Goal: Information Seeking & Learning: Learn about a topic

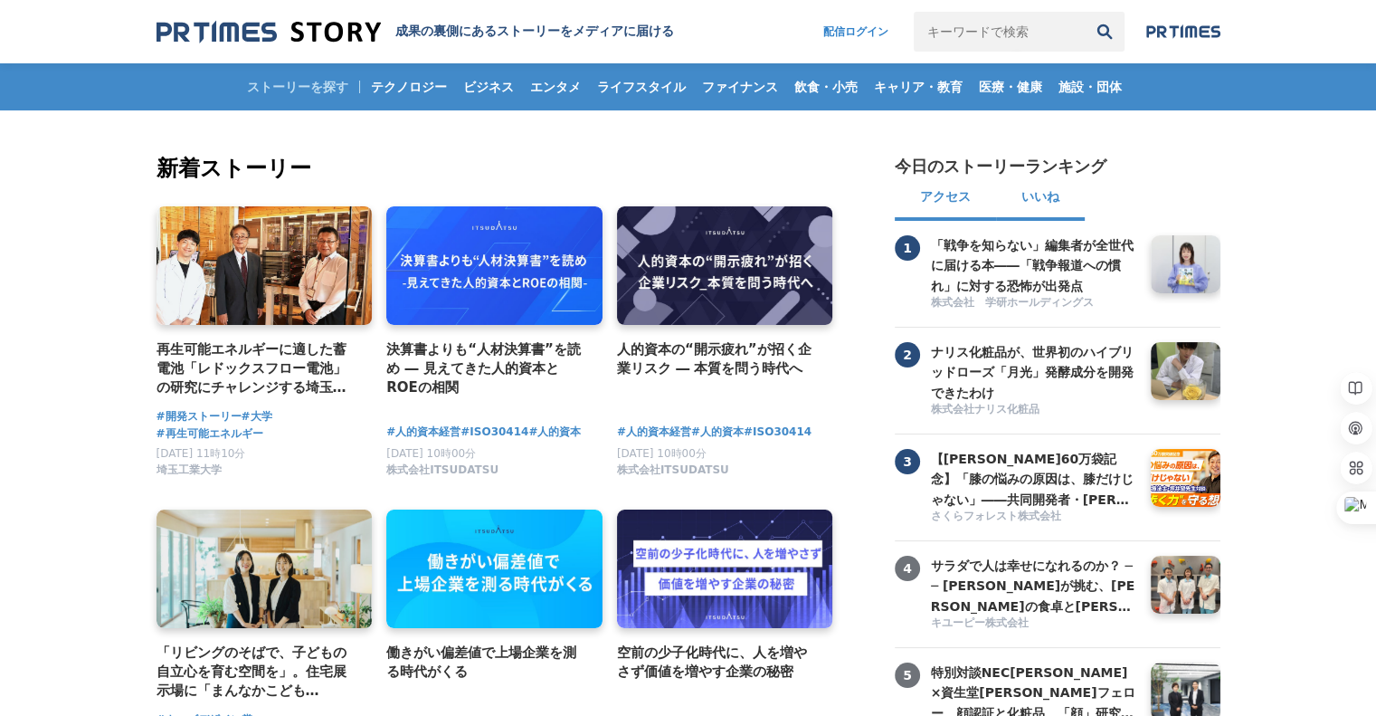
click at [1046, 206] on button "いいね" at bounding box center [1040, 198] width 89 height 43
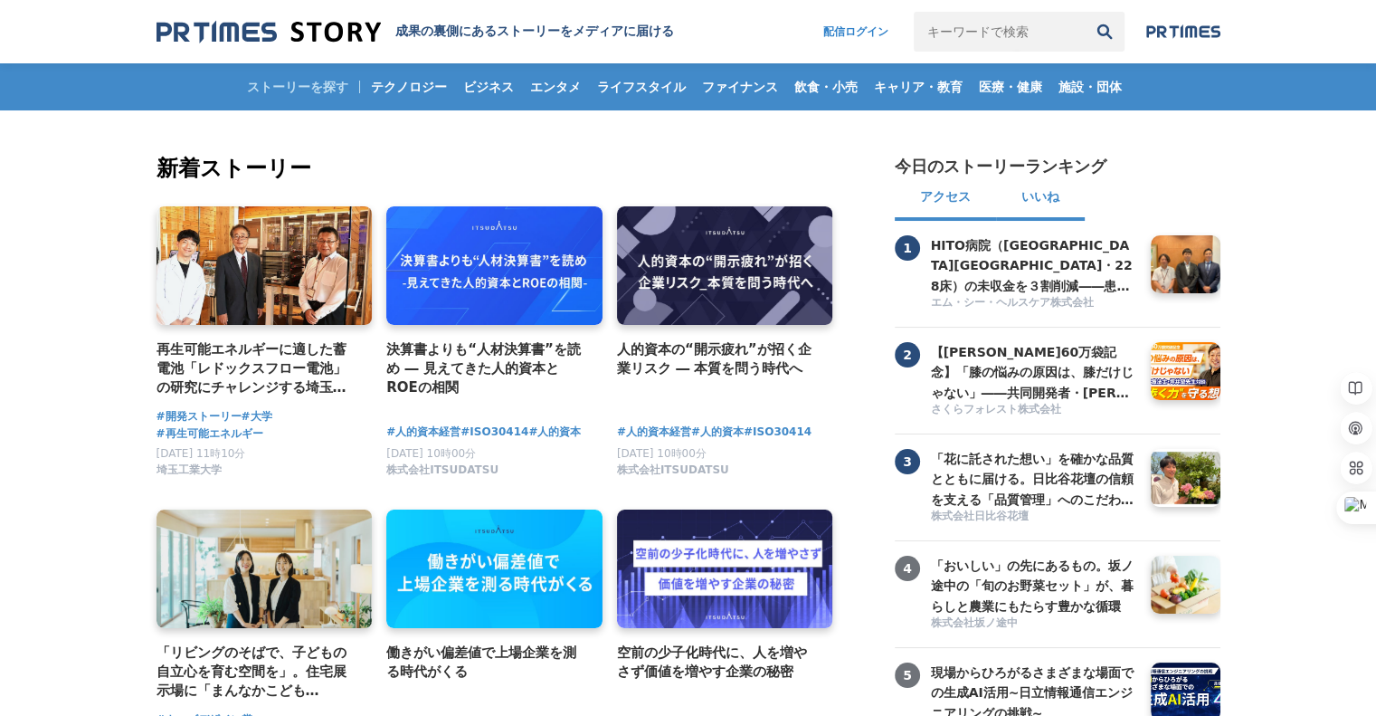
click at [951, 202] on button "アクセス" at bounding box center [945, 198] width 101 height 43
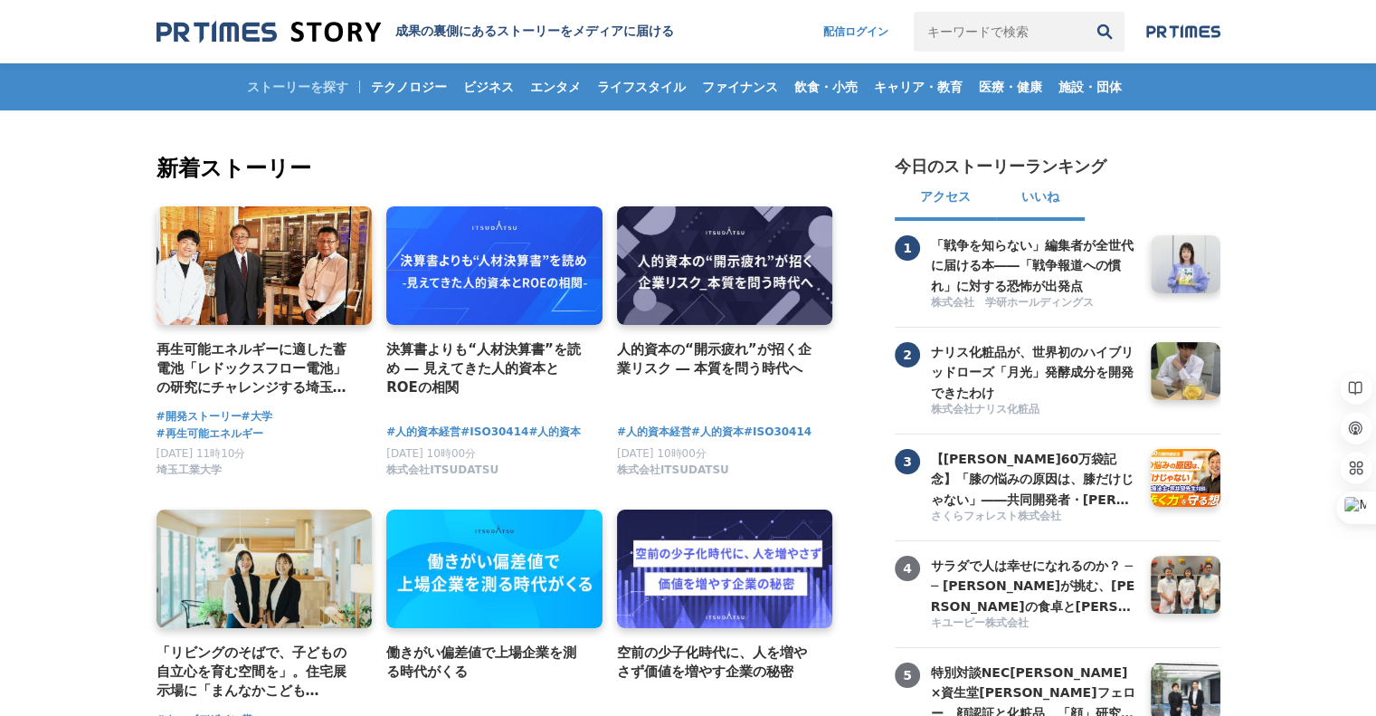
click at [1046, 202] on button "いいね" at bounding box center [1040, 198] width 89 height 43
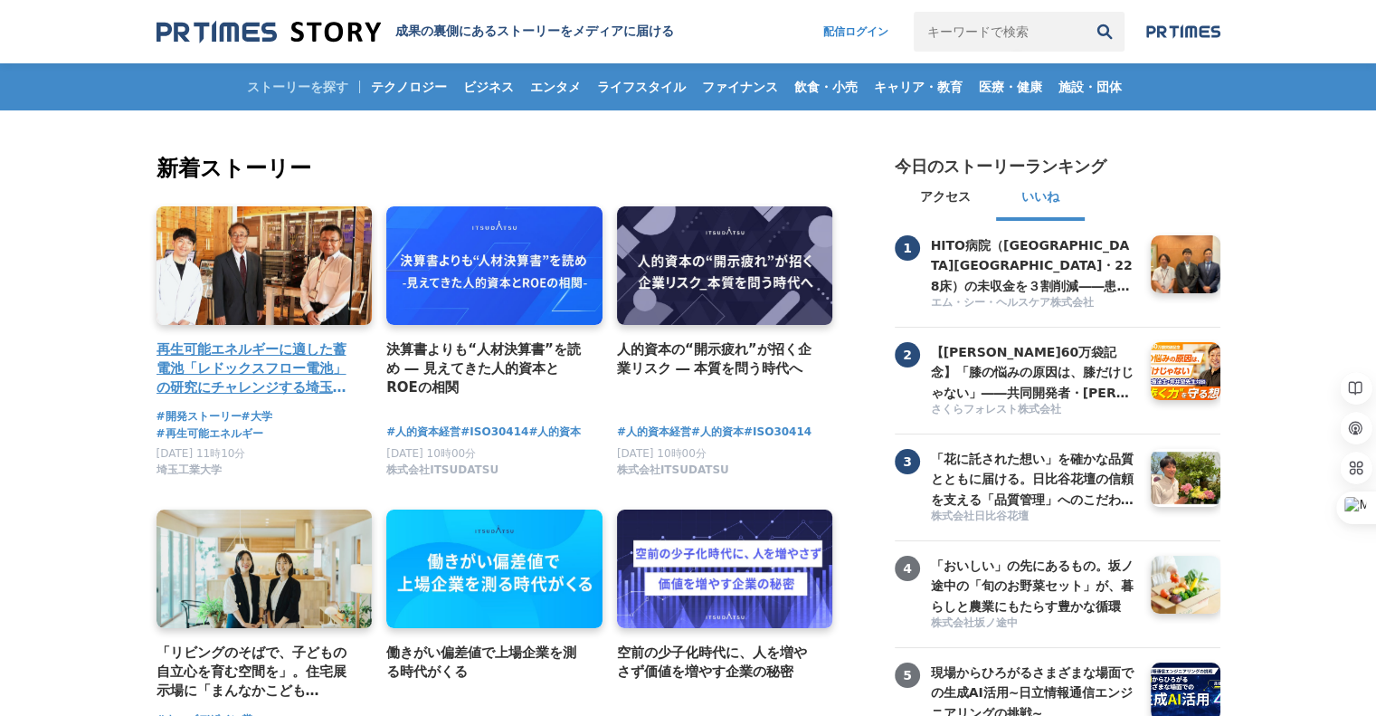
click at [185, 344] on h4 "再生可能エネルギーに適した蓄電池「レドックスフロー電池」の研究にチャレンジする埼玉工業大学" at bounding box center [258, 368] width 202 height 59
click at [186, 366] on h4 "再生可能エネルギーに適した蓄電池「レドックスフロー電池」の研究にチャレンジする埼玉工業大学" at bounding box center [258, 368] width 202 height 59
click at [203, 364] on h4 "再生可能エネルギーに適した蓄電池「レドックスフロー電池」の研究にチャレンジする埼玉工業大学" at bounding box center [258, 368] width 202 height 59
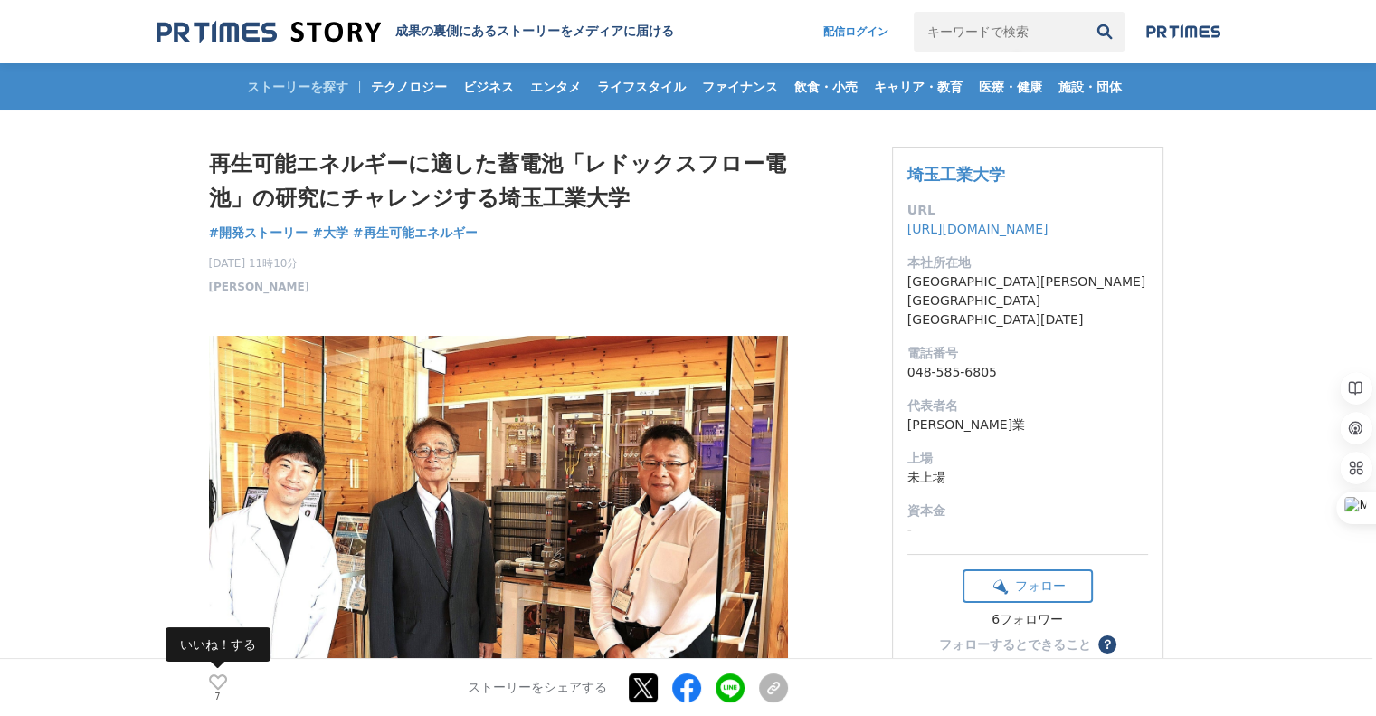
click at [217, 681] on icon at bounding box center [218, 681] width 18 height 15
click at [260, 31] on img at bounding box center [269, 32] width 224 height 24
